Goal: Task Accomplishment & Management: Use online tool/utility

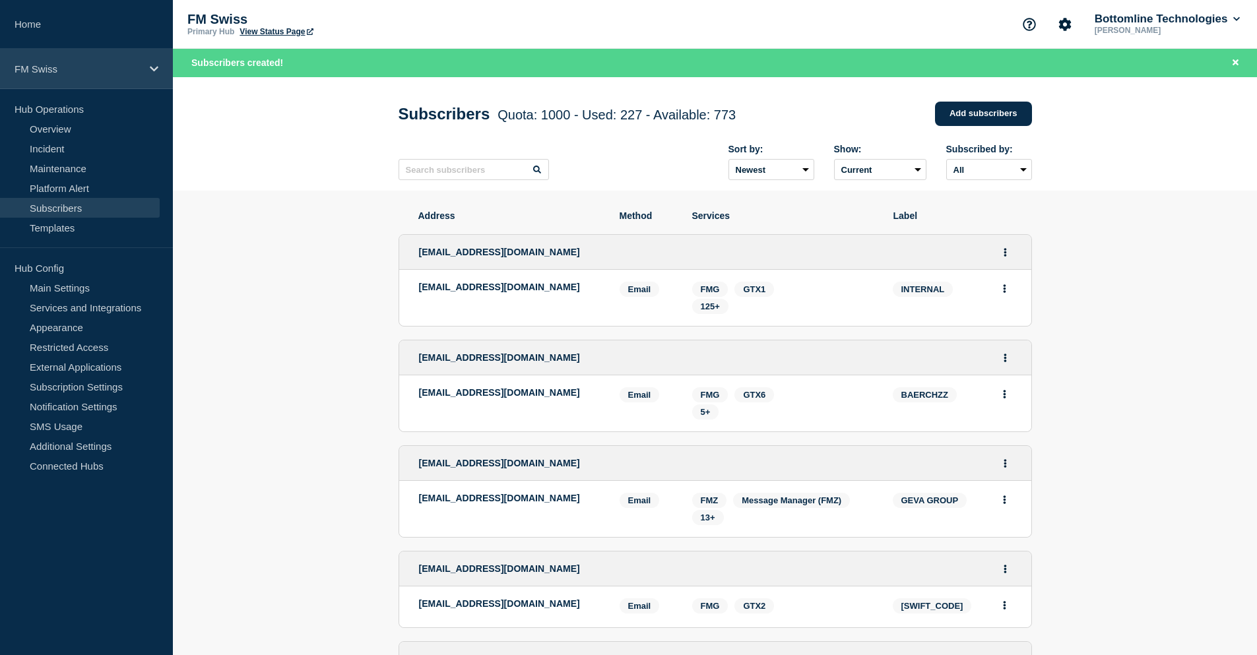
click at [73, 75] on div "FM Swiss" at bounding box center [86, 69] width 173 height 40
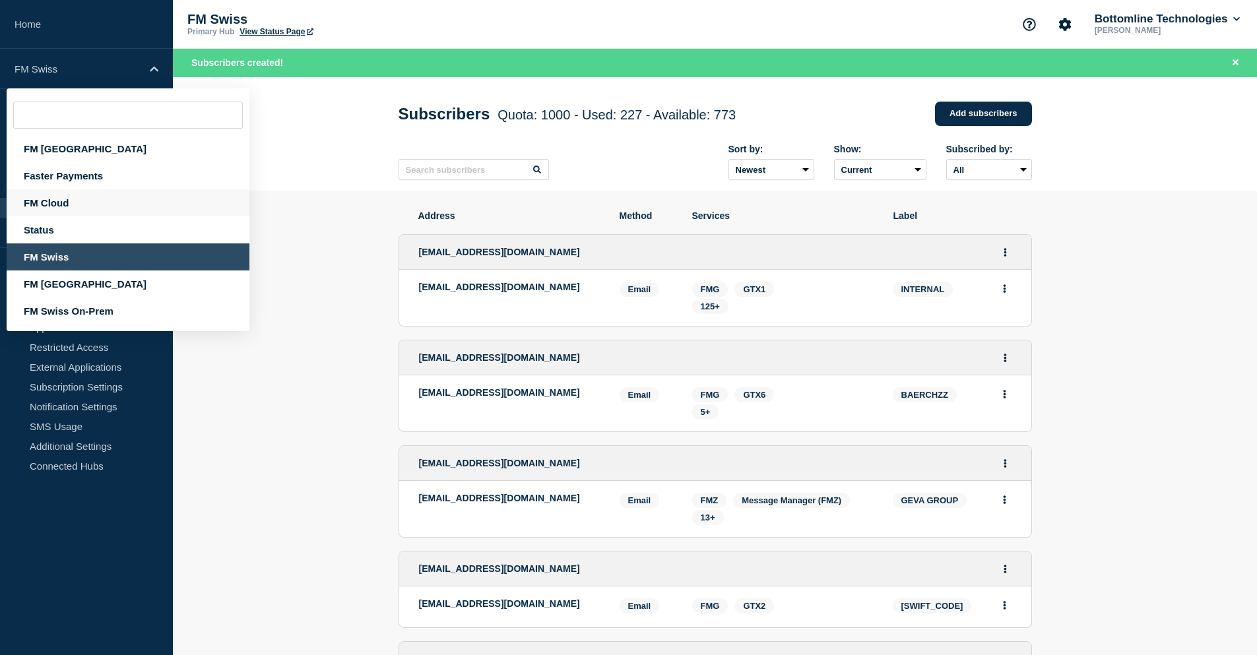
click at [83, 198] on div "FM Cloud" at bounding box center [128, 202] width 243 height 27
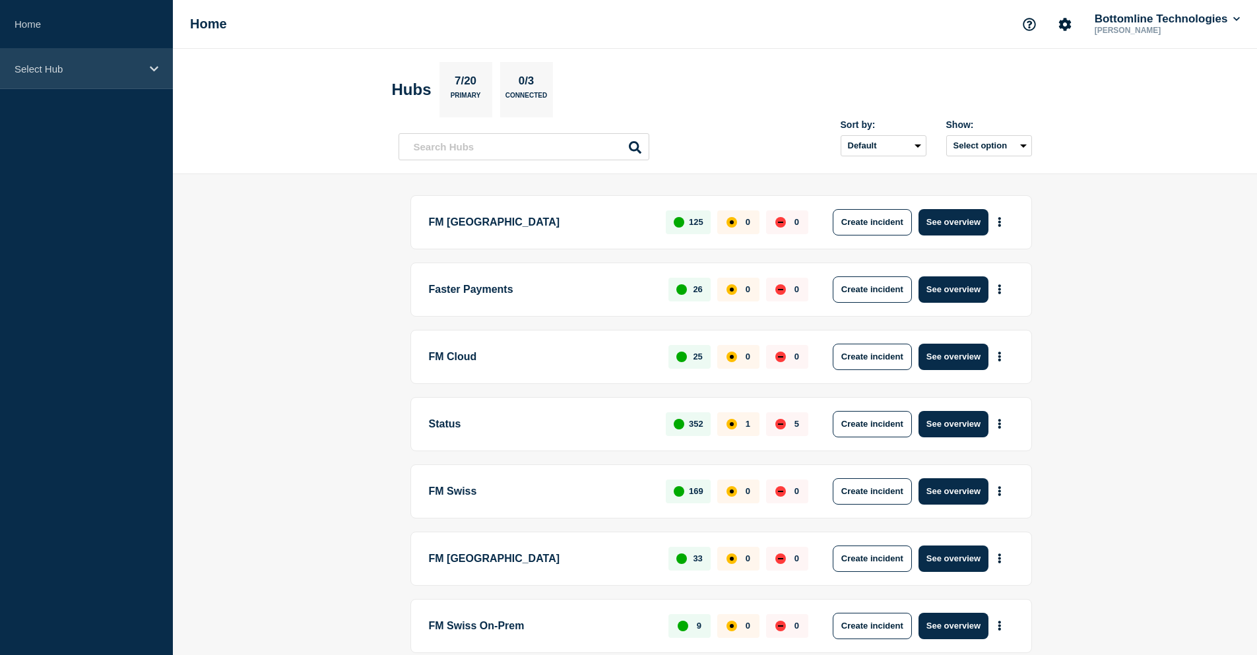
click at [81, 79] on div "Select Hub" at bounding box center [86, 69] width 173 height 40
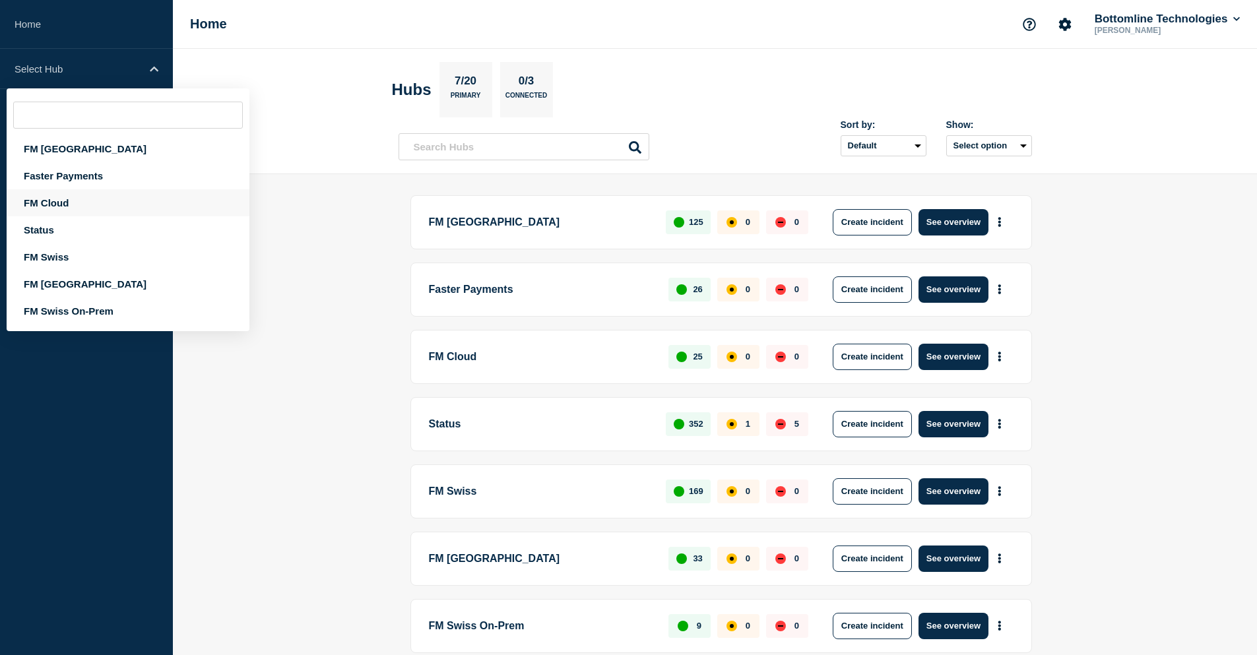
click at [75, 207] on div "FM Cloud" at bounding box center [128, 202] width 243 height 27
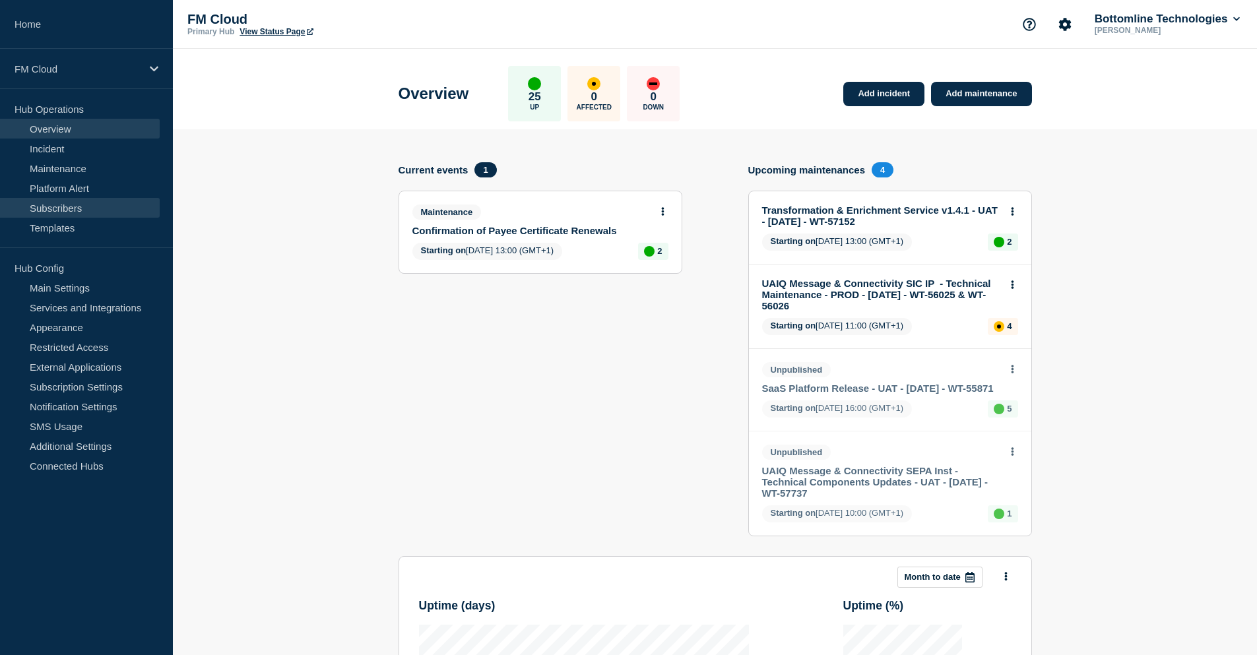
click at [79, 205] on link "Subscribers" at bounding box center [80, 208] width 160 height 20
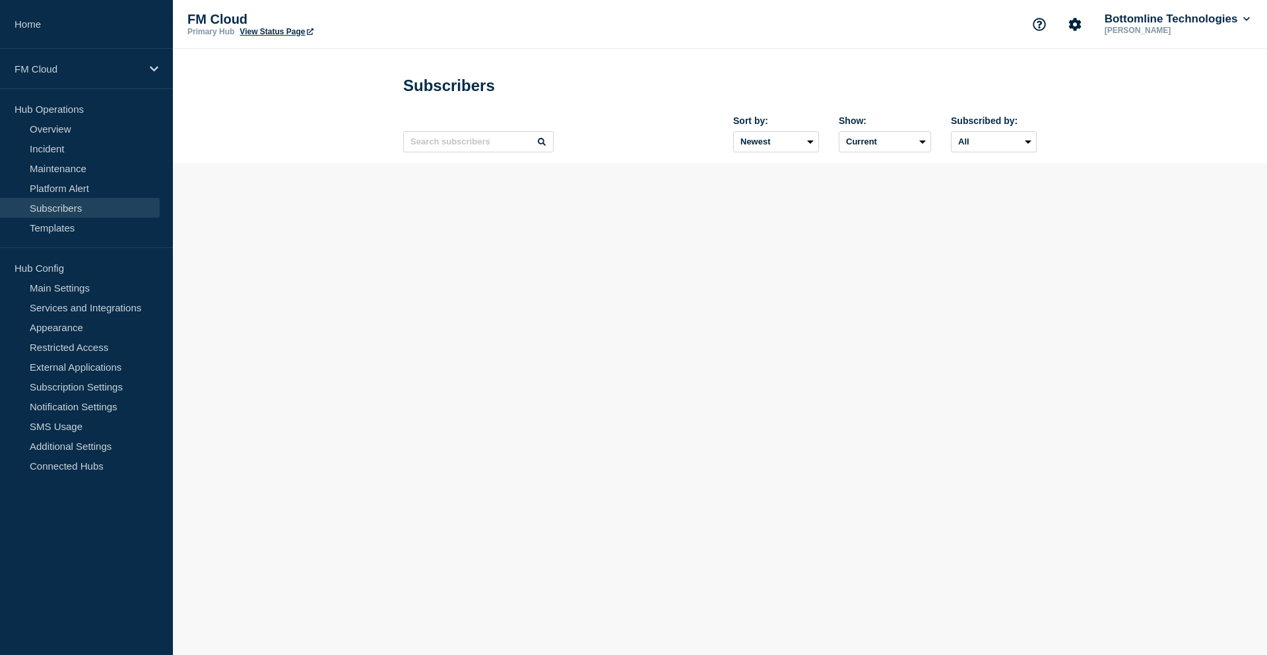
click at [449, 133] on div "Sort by: Newest Oldest Show: Current Deleted Recently deleted Subscribed by: Al…" at bounding box center [720, 134] width 634 height 57
click at [488, 143] on input "text" at bounding box center [478, 141] width 150 height 21
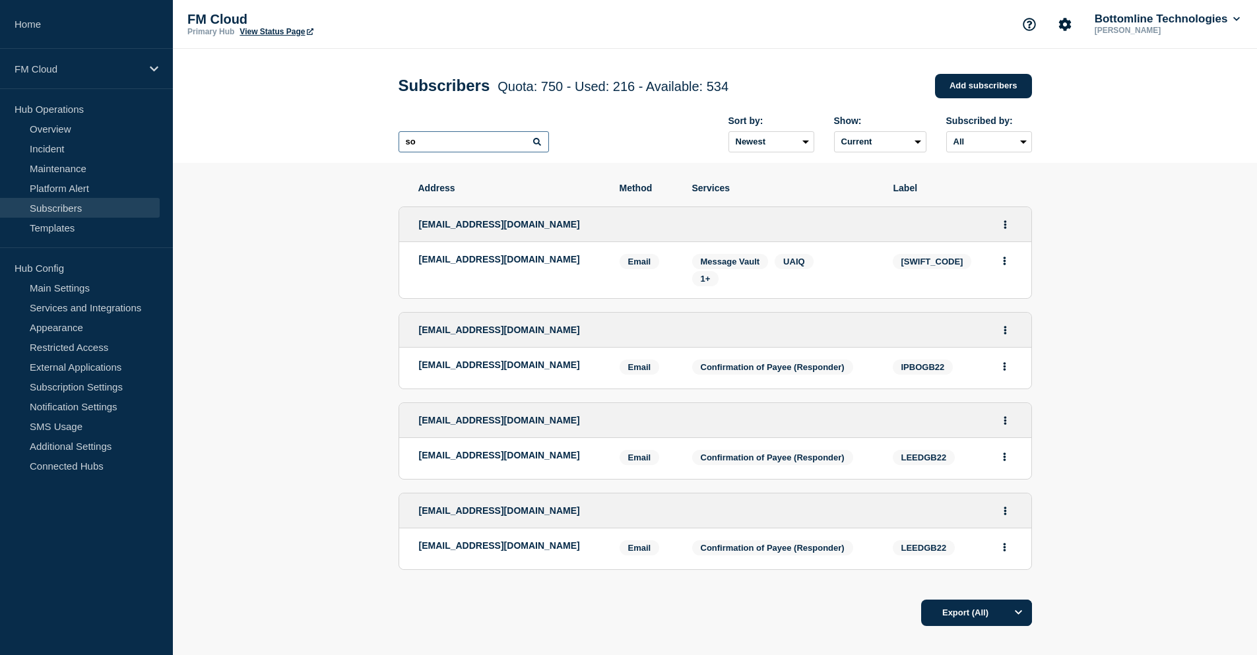
type input "s"
